Goal: Transaction & Acquisition: Purchase product/service

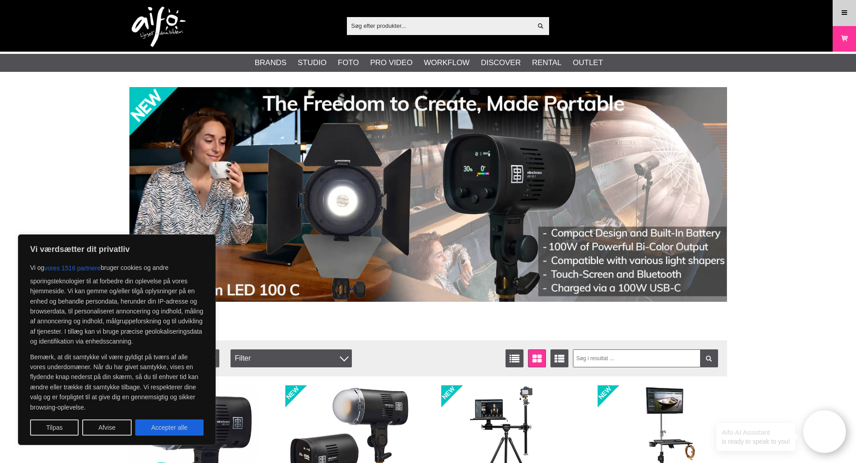
click at [845, 13] on icon at bounding box center [844, 13] width 8 height 10
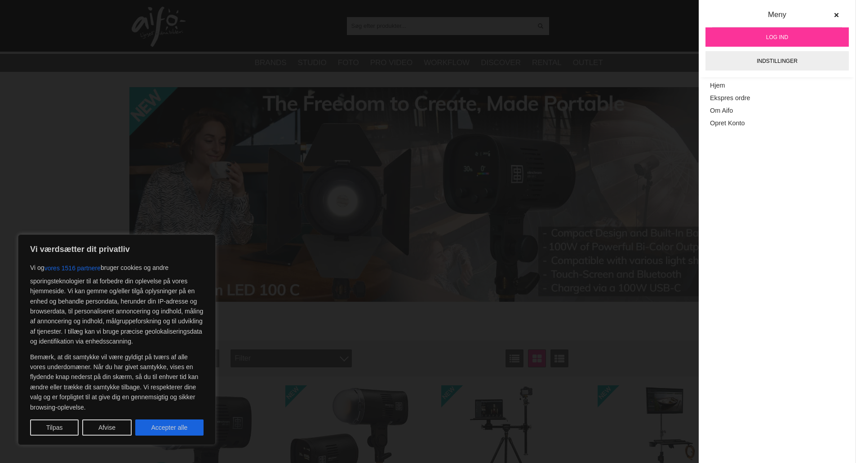
click at [787, 41] on link "Log ind" at bounding box center [776, 36] width 143 height 19
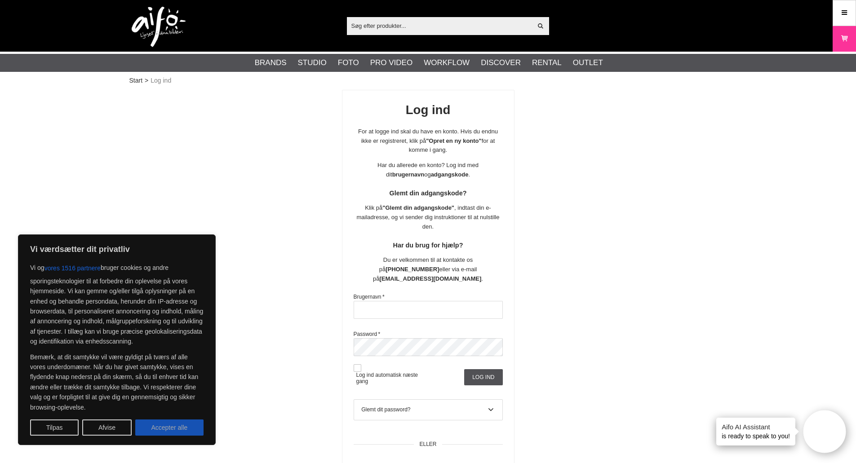
type input "GoHenrik"
click at [165, 425] on button "Accepter alle" at bounding box center [169, 428] width 68 height 16
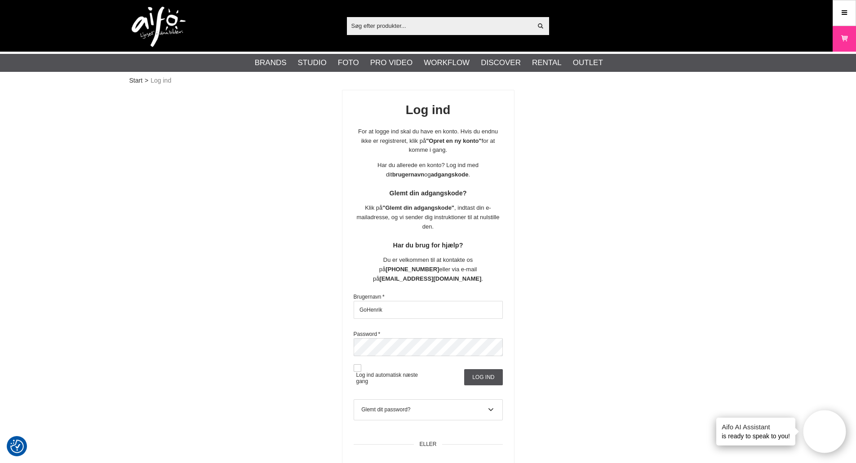
checkbox input "true"
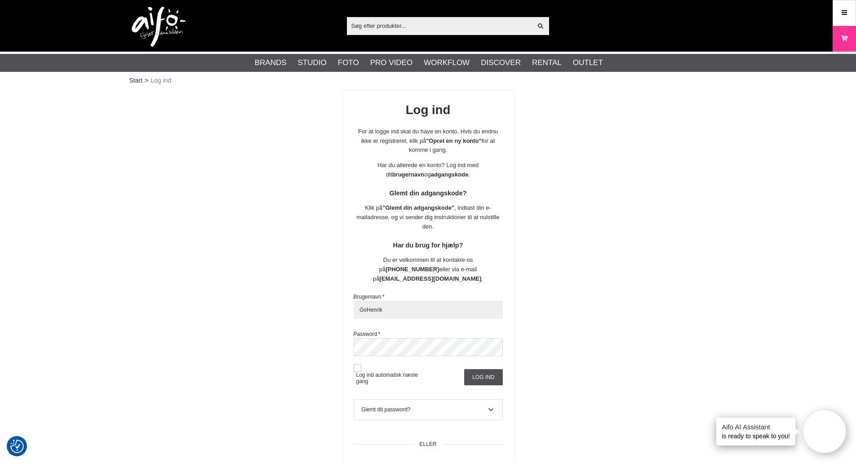
click at [443, 301] on input "GoHenrik" at bounding box center [428, 310] width 149 height 18
type input "SvHenrik"
click at [481, 369] on input "Log ind" at bounding box center [483, 377] width 38 height 16
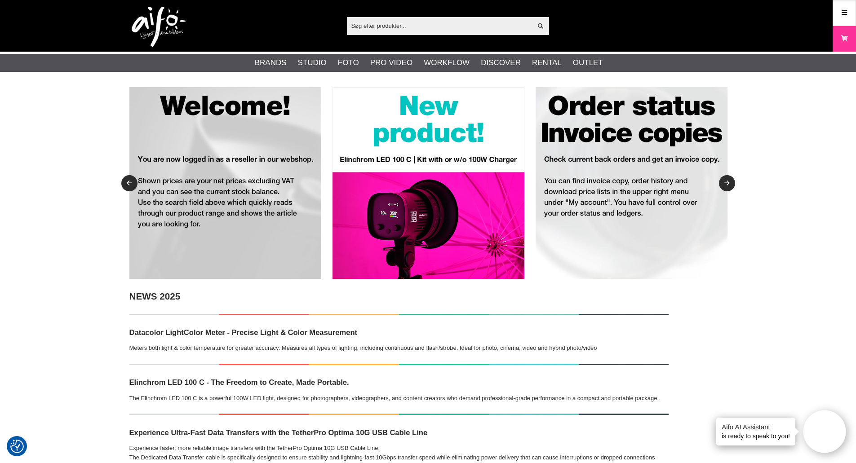
click at [414, 19] on input "text" at bounding box center [440, 25] width 186 height 13
paste input "COLORAMA 165 ARCTIC WHITE 2.72X 11 M."
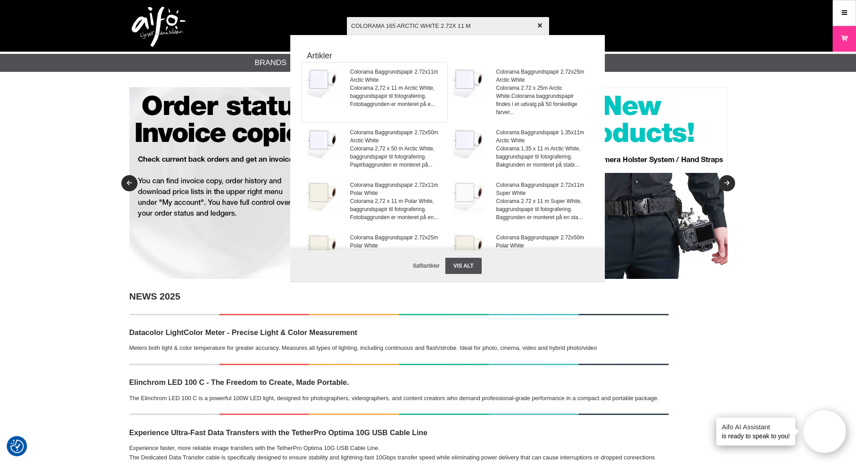
type input "COLORAMA 165 ARCTIC WHITE 2.72X 11 M"
click at [396, 84] on span "Colorama Baggrundspapir 2.72x11m Arctic White" at bounding box center [395, 76] width 91 height 16
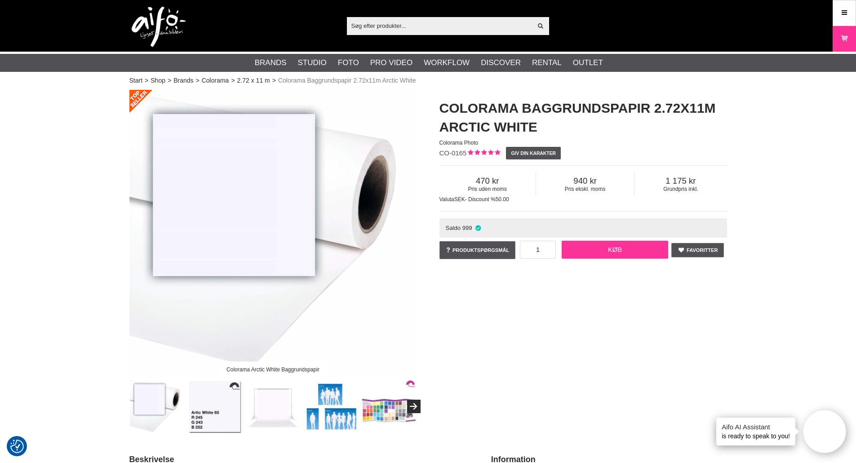
click at [641, 252] on link "Køb" at bounding box center [615, 250] width 107 height 18
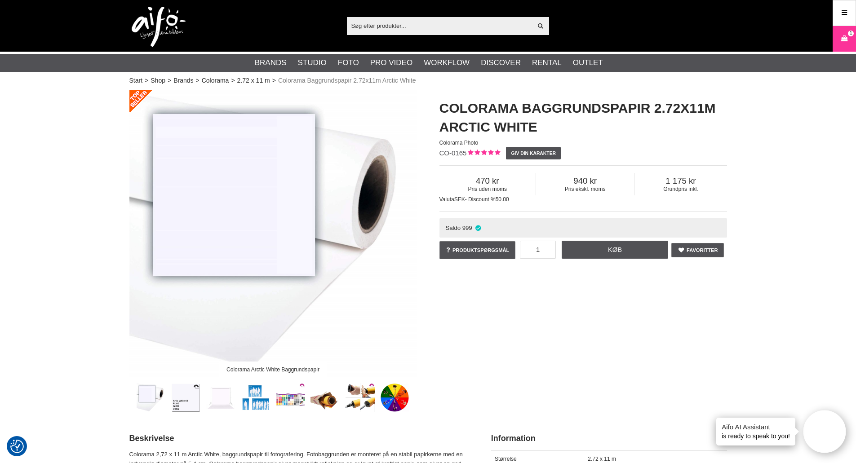
click at [389, 30] on input "text" at bounding box center [440, 25] width 186 height 13
paste input "COLORAMA 168 BLACK 2.72X 11 M."
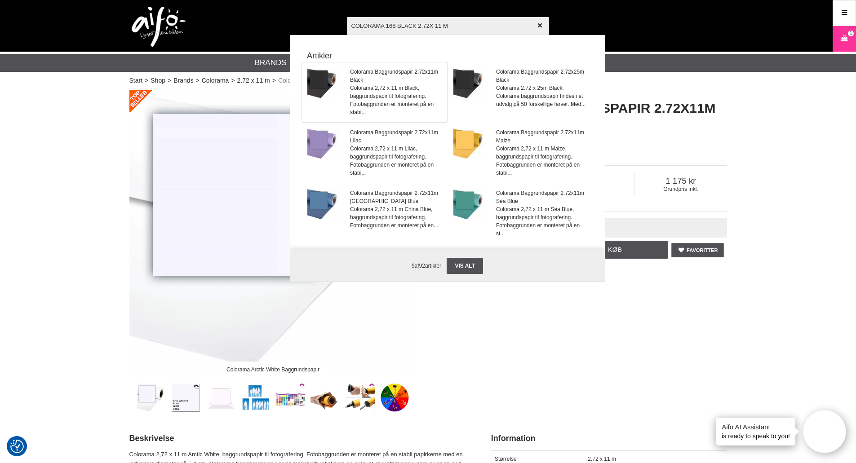
type input "COLORAMA 168 BLACK 2.72X 11 M"
click at [385, 87] on span "Colorama 2,72 x 11 m Black, baggrundspapir til fotografering. Fotobaggrunden er…" at bounding box center [395, 100] width 91 height 32
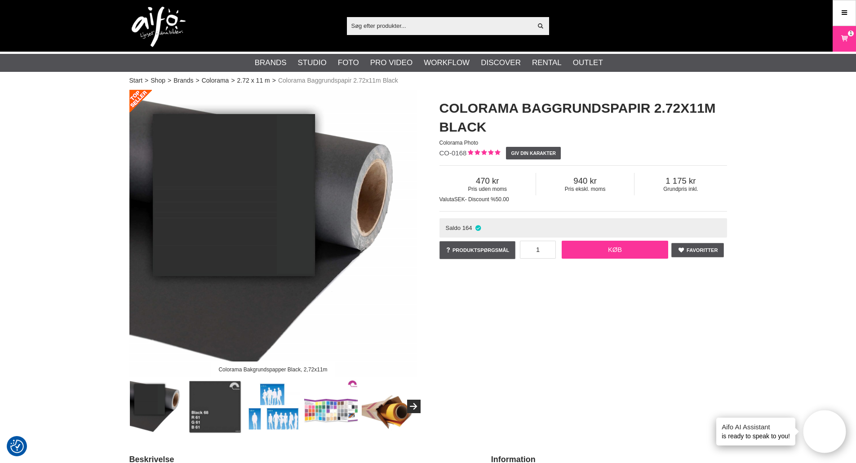
click at [627, 251] on link "Køb" at bounding box center [615, 250] width 107 height 18
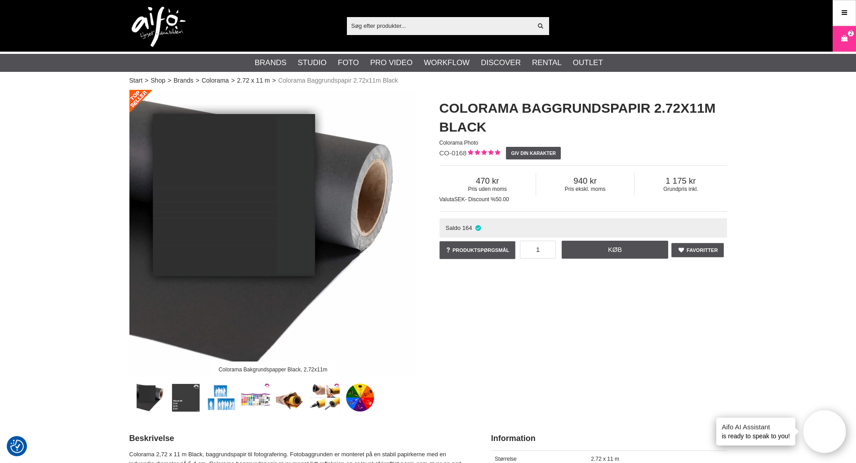
click at [426, 22] on input "text" at bounding box center [440, 25] width 186 height 13
paste input "COLORAMA 182 POLAR WHITE 2.72X 11 M."
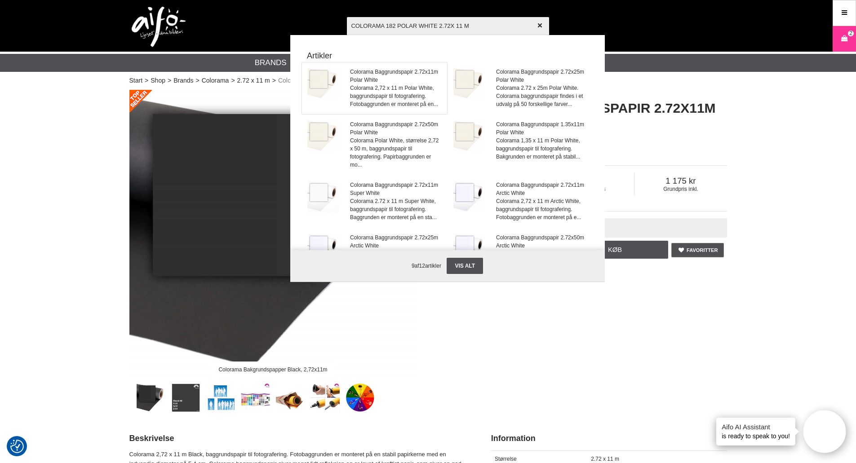
type input "COLORAMA 182 POLAR WHITE 2.72X 11 M"
click at [386, 79] on span "Colorama Baggrundspapir 2.72x11m Polar White" at bounding box center [395, 76] width 91 height 16
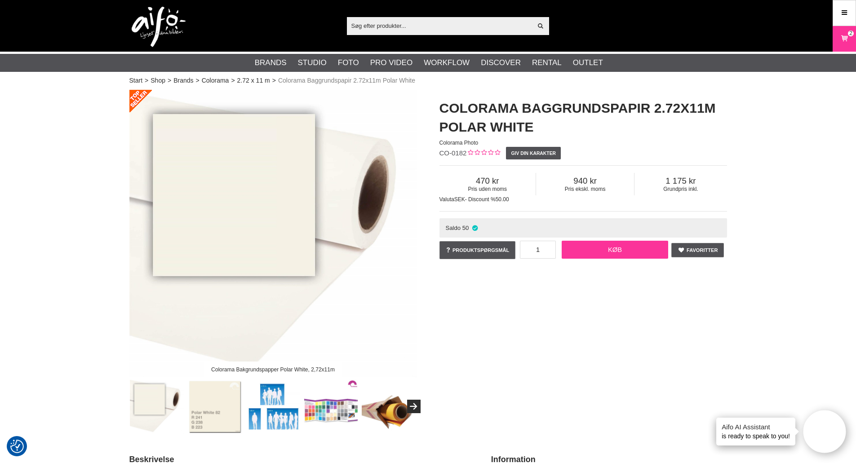
click at [620, 248] on link "Køb" at bounding box center [615, 250] width 107 height 18
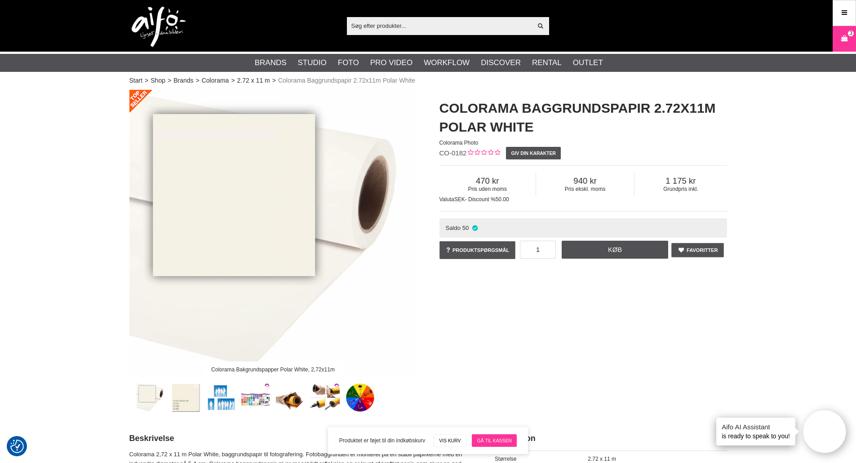
click at [488, 438] on link "Gå til kassen" at bounding box center [494, 440] width 45 height 13
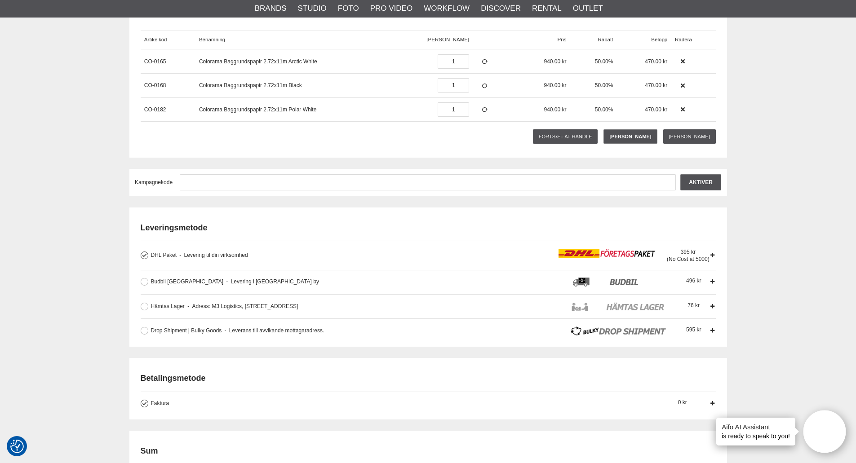
scroll to position [135, 0]
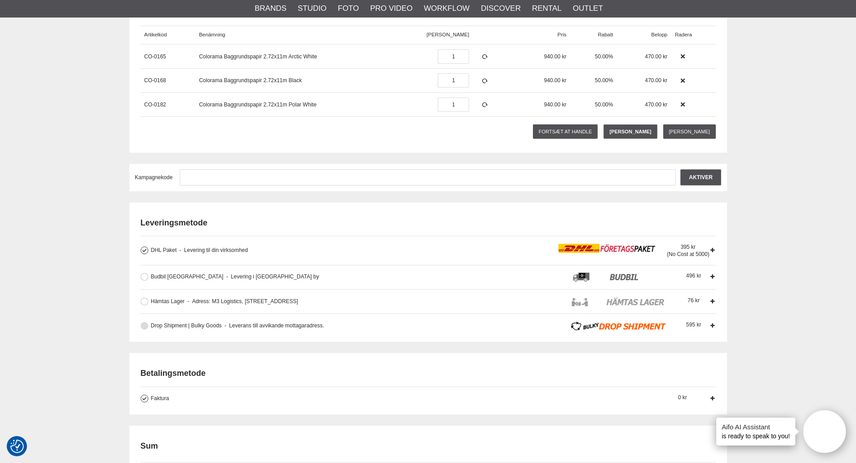
click at [145, 327] on button at bounding box center [145, 326] width 8 height 8
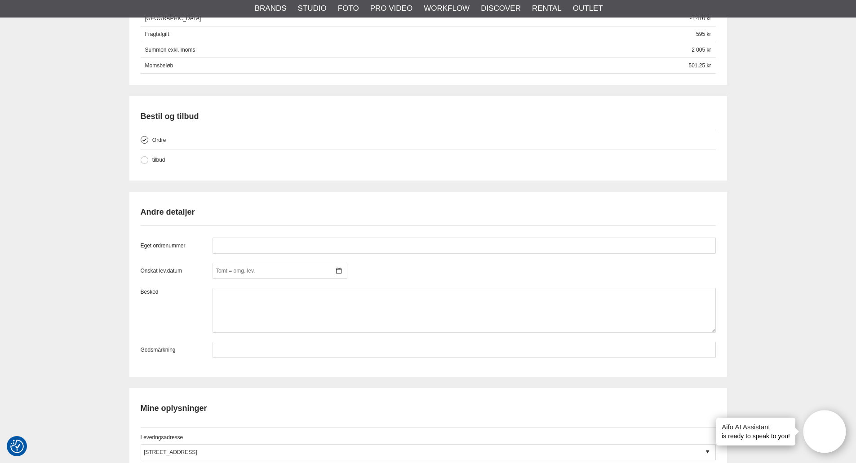
scroll to position [674, 0]
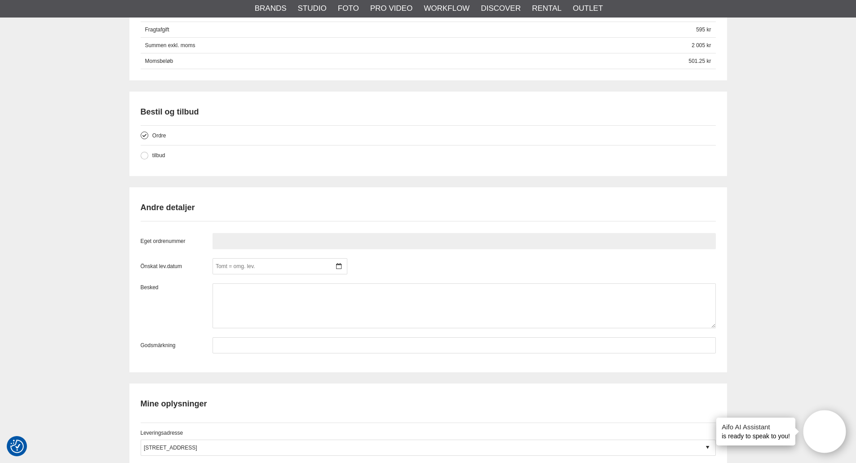
click at [282, 240] on input "text" at bounding box center [464, 241] width 503 height 16
type input "236883"
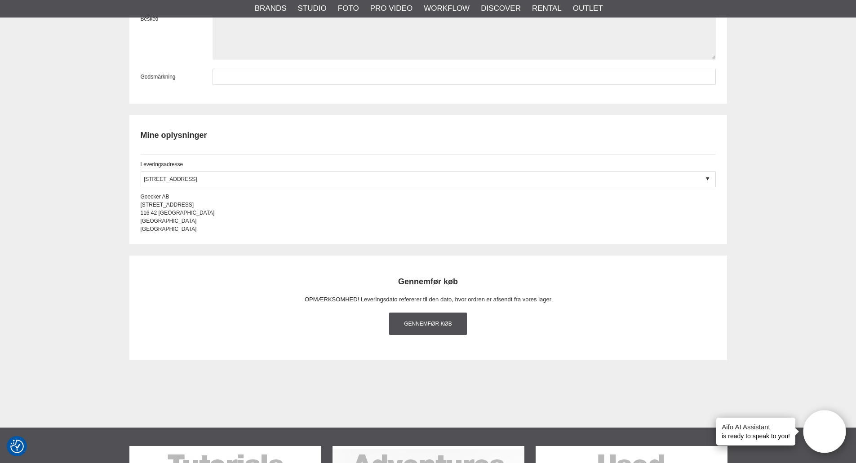
scroll to position [943, 0]
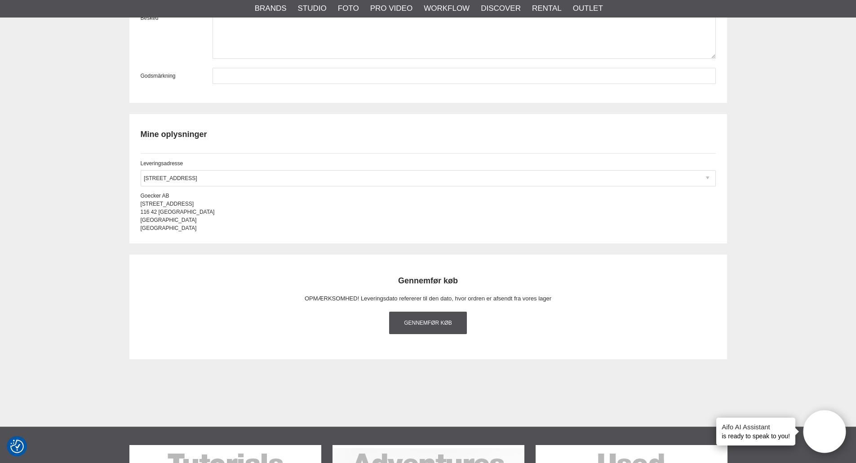
click at [261, 180] on div at bounding box center [428, 178] width 575 height 16
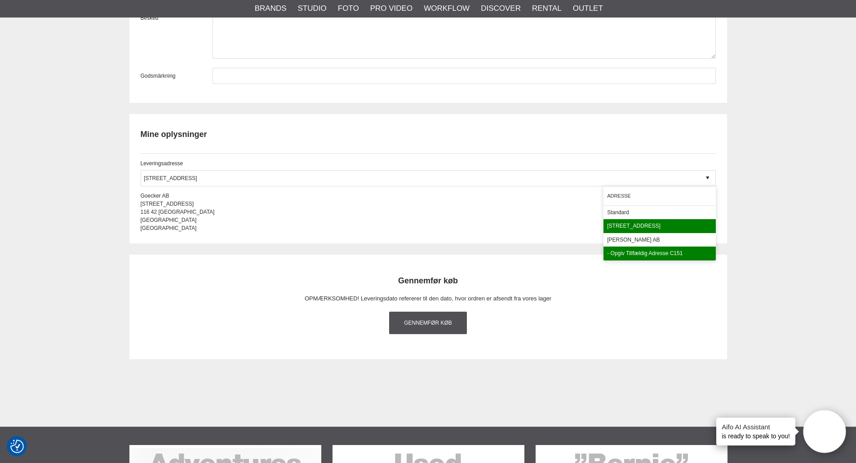
click at [651, 255] on div "- Opgiv tillfældig adresse C151" at bounding box center [659, 254] width 112 height 14
type input "- Opgiv tillfældig adresse C151"
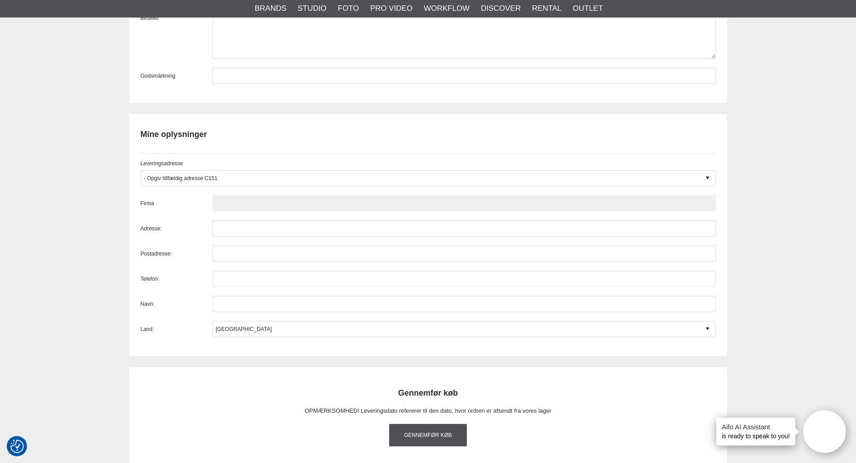
click at [261, 200] on input "text" at bounding box center [464, 203] width 503 height 16
paste input "JKF PHOTO"
type input "JKF PHOTO"
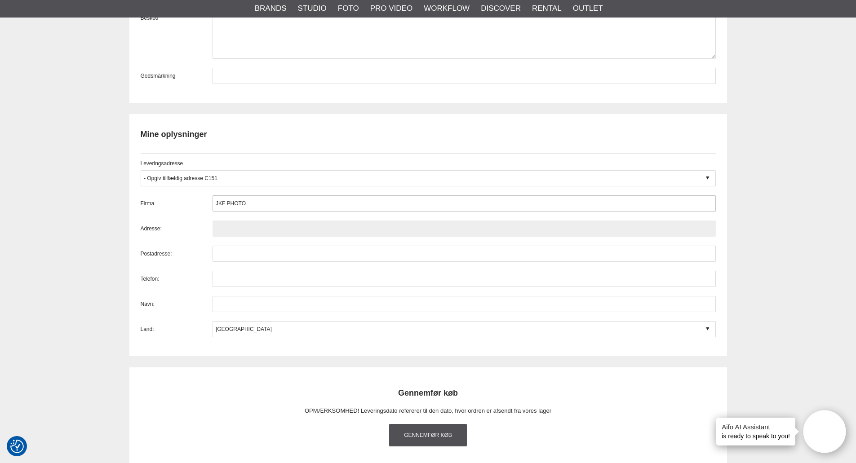
paste input "CINDERSGATAN 11"
type input "CINDERSGATAN 11"
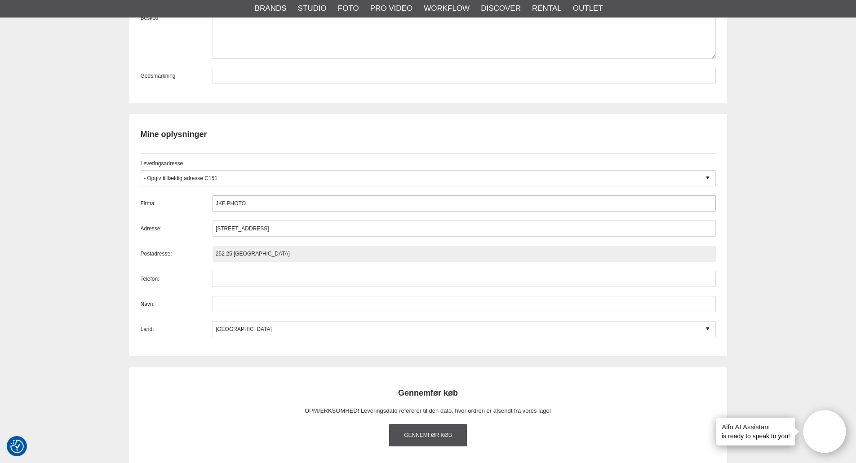
type input "252 25 HELSINGBORG"
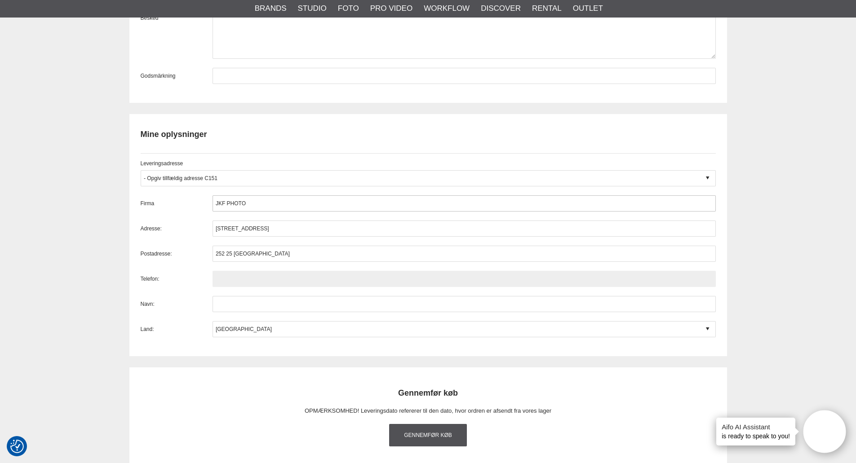
paste input "+46 070 5555717"
type input "+46705555717"
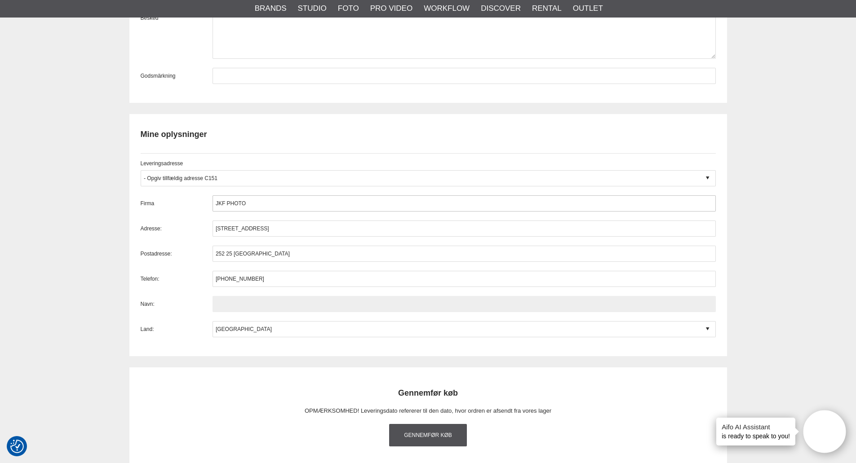
paste input "JOAKIM PALM KARLSSON"
type input "JOAKIM PALM KARLSSON"
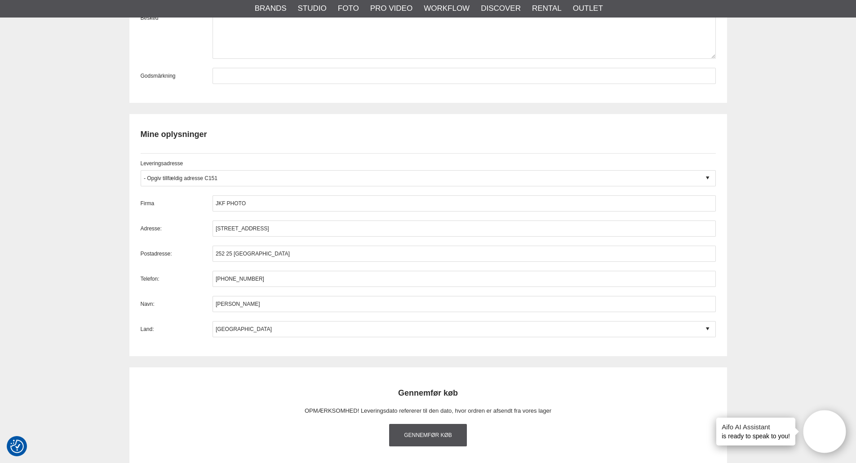
click at [438, 434] on link "Gennemfør køb" at bounding box center [428, 435] width 78 height 22
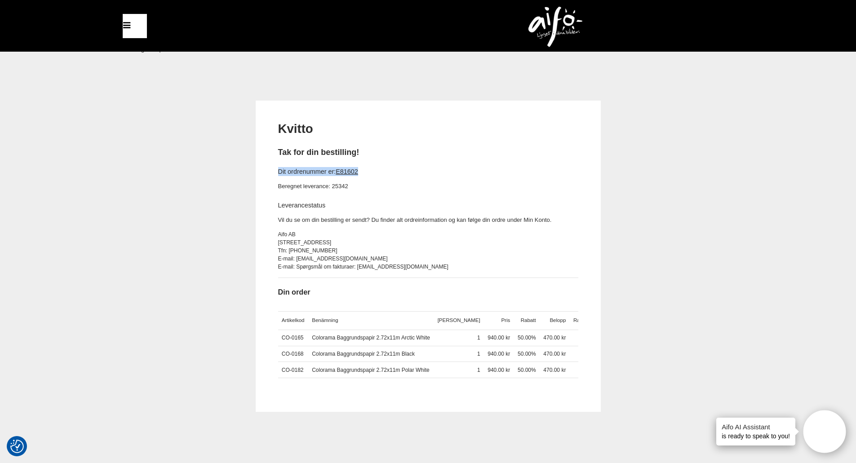
drag, startPoint x: 382, startPoint y: 172, endPoint x: 266, endPoint y: 172, distance: 116.8
click at [266, 172] on div "Kvitto Tak for din bestilling! Dit ordrenummer er: E81602 Beregnet leverance: 2…" at bounding box center [428, 256] width 345 height 311
click at [387, 168] on h4 "Dit ordrenummer er: E81602" at bounding box center [428, 171] width 300 height 9
click at [363, 171] on h4 "Dit ordrenummer er: E81602" at bounding box center [428, 171] width 300 height 9
drag, startPoint x: 335, startPoint y: 171, endPoint x: 379, endPoint y: 172, distance: 44.0
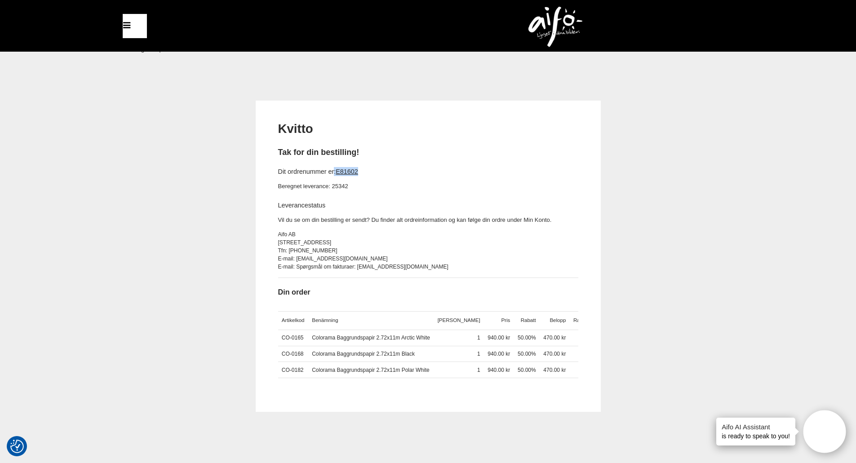
click at [379, 172] on h4 "Dit ordrenummer er: E81602" at bounding box center [428, 171] width 300 height 9
copy h4 ": E81602"
